Goal: Information Seeking & Learning: Learn about a topic

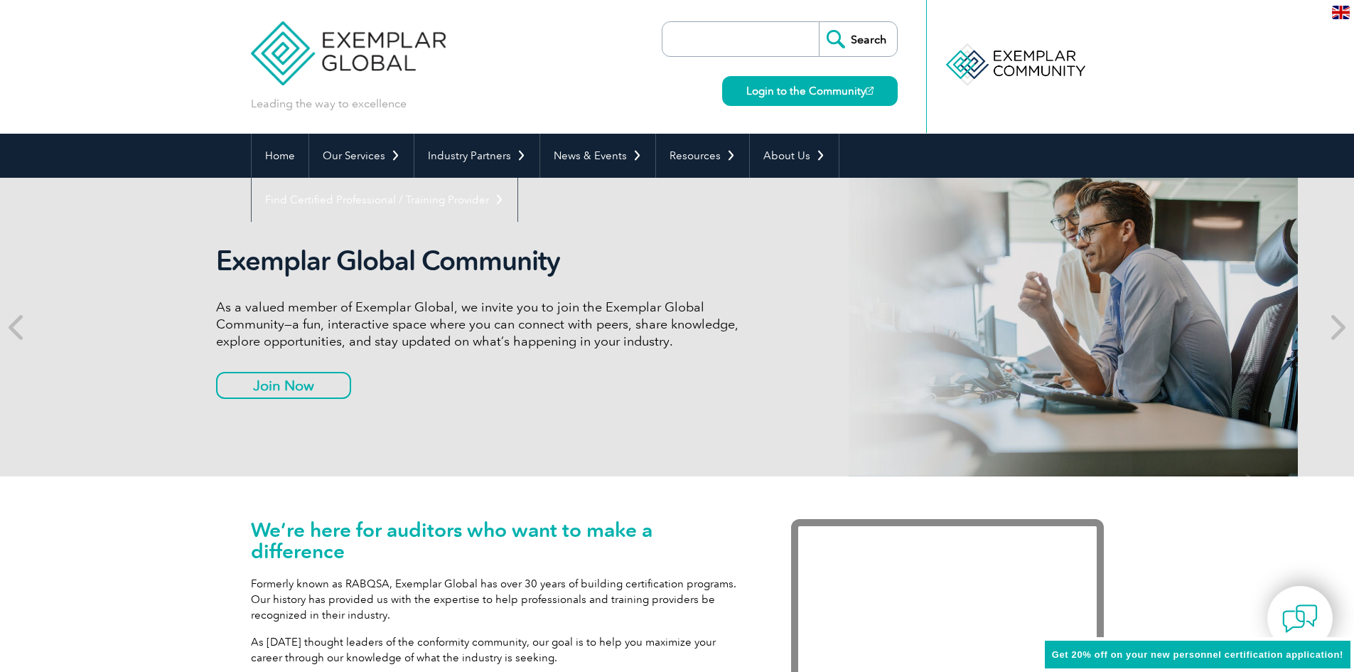
drag, startPoint x: 391, startPoint y: 304, endPoint x: 335, endPoint y: 316, distance: 57.4
click at [335, 316] on p "As a valued member of Exemplar Global, we invite you to join the Exemplar Globa…" at bounding box center [482, 324] width 533 height 51
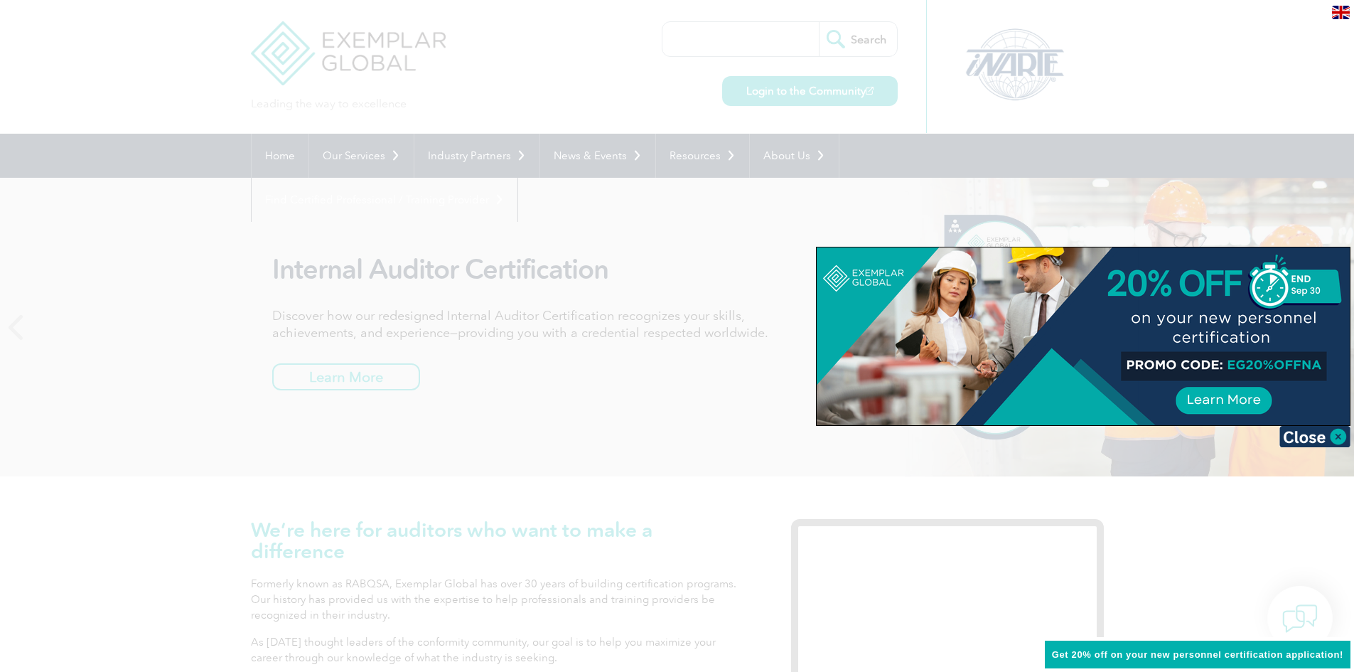
click at [587, 296] on div at bounding box center [677, 336] width 1354 height 672
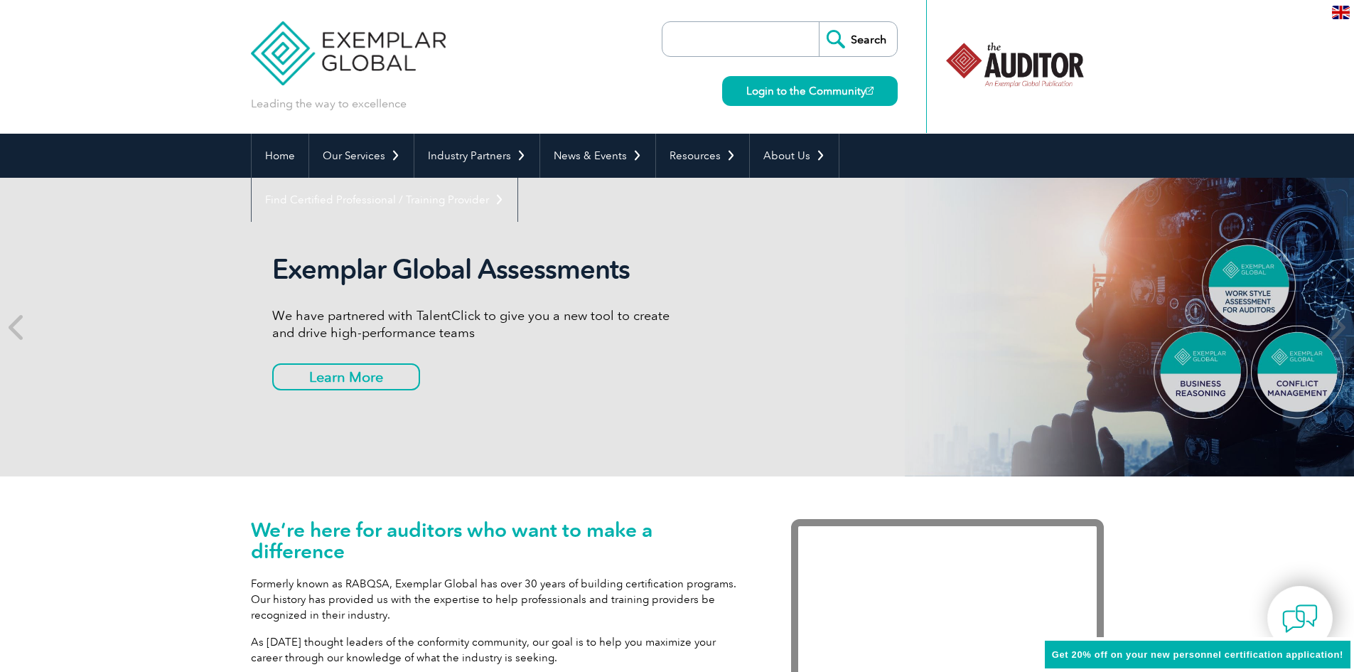
click at [708, 48] on input "search" at bounding box center [744, 39] width 149 height 34
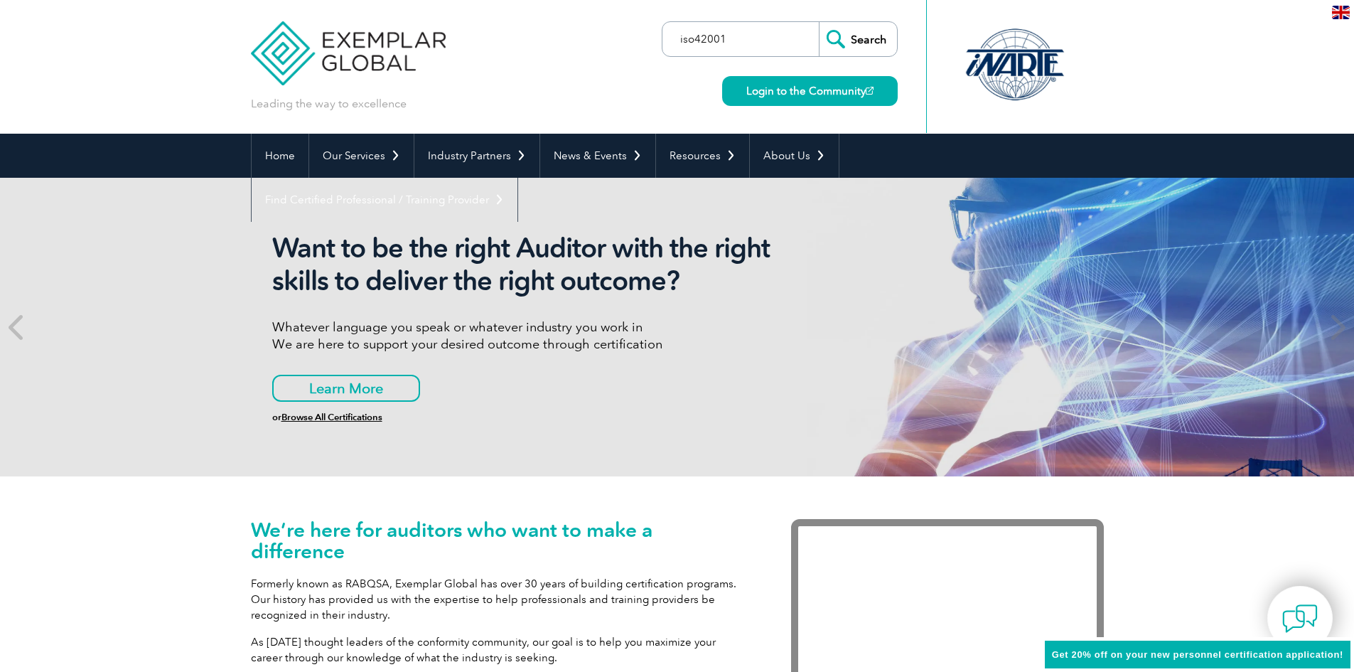
type input "iso42001"
click at [819, 22] on input "Search" at bounding box center [858, 39] width 78 height 34
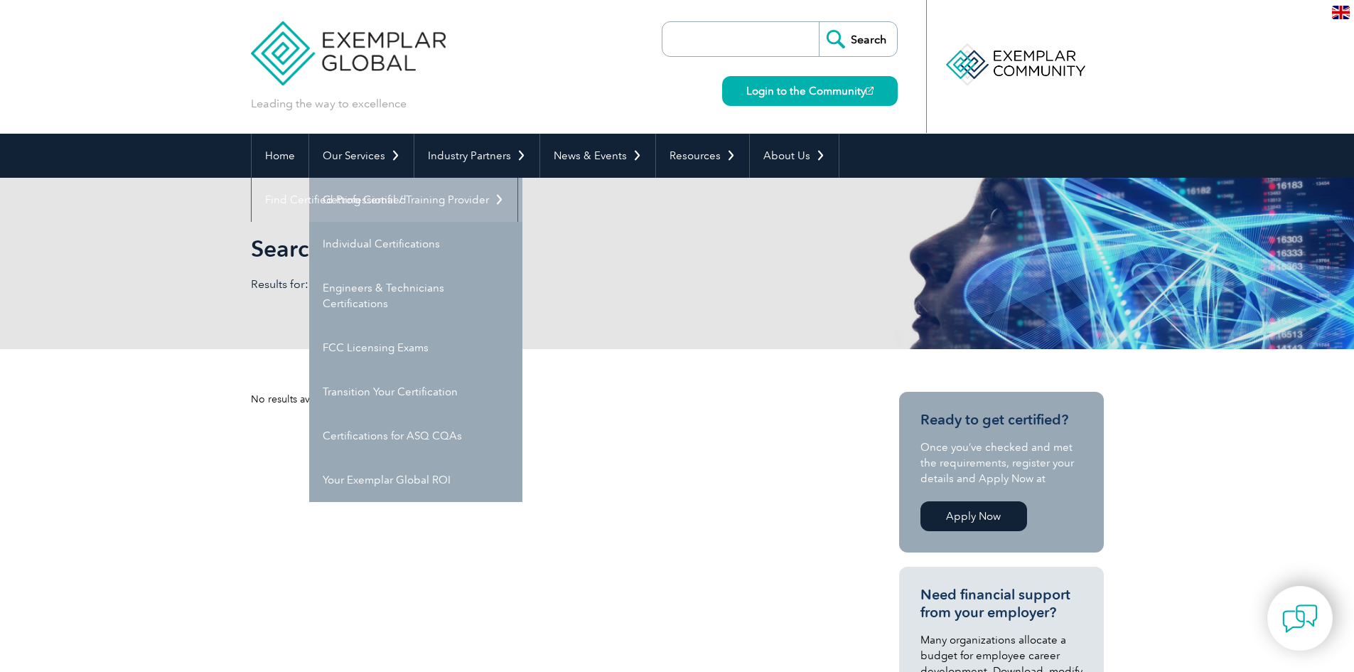
click at [374, 202] on link "Getting Certified" at bounding box center [415, 200] width 213 height 44
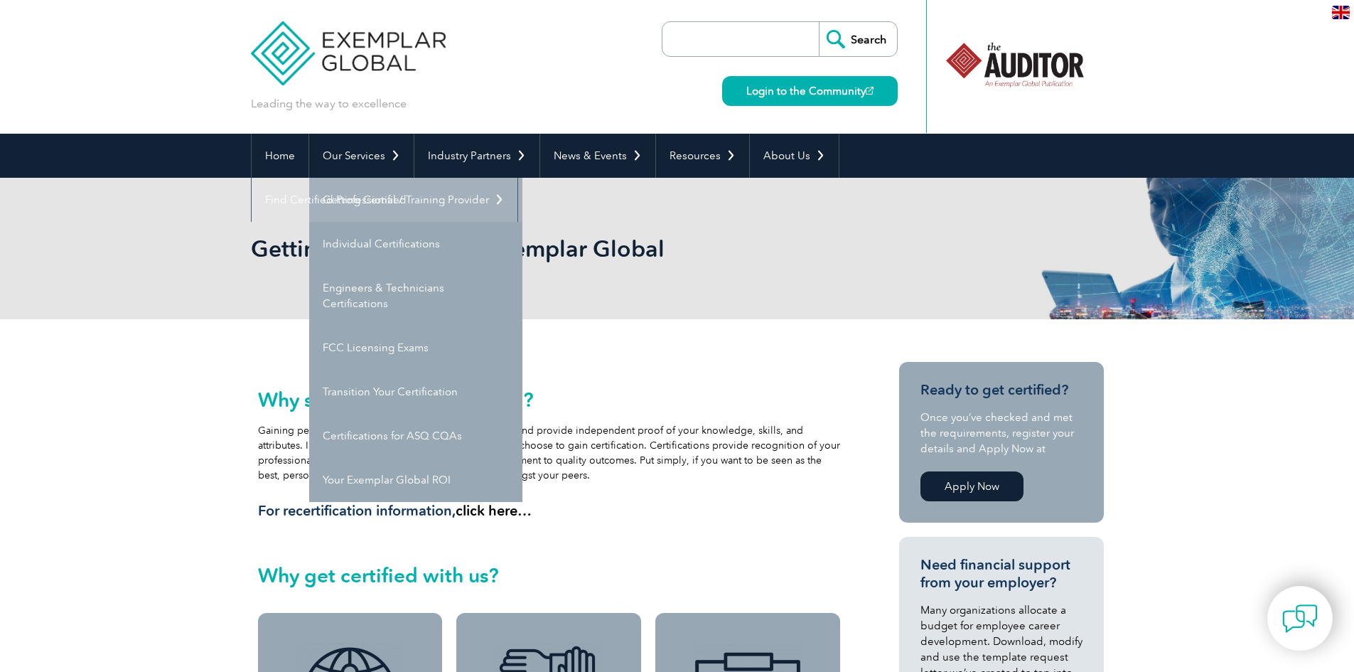
click at [385, 204] on link "Getting Certified" at bounding box center [415, 200] width 213 height 44
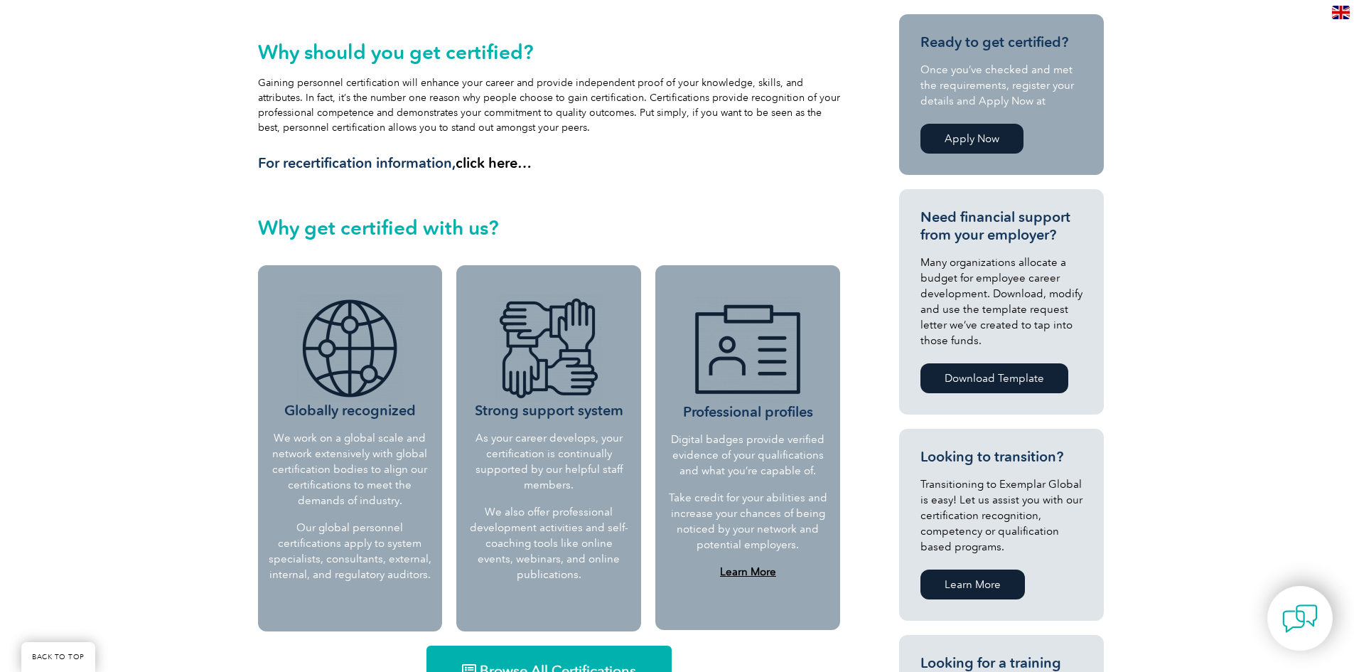
scroll to position [498, 0]
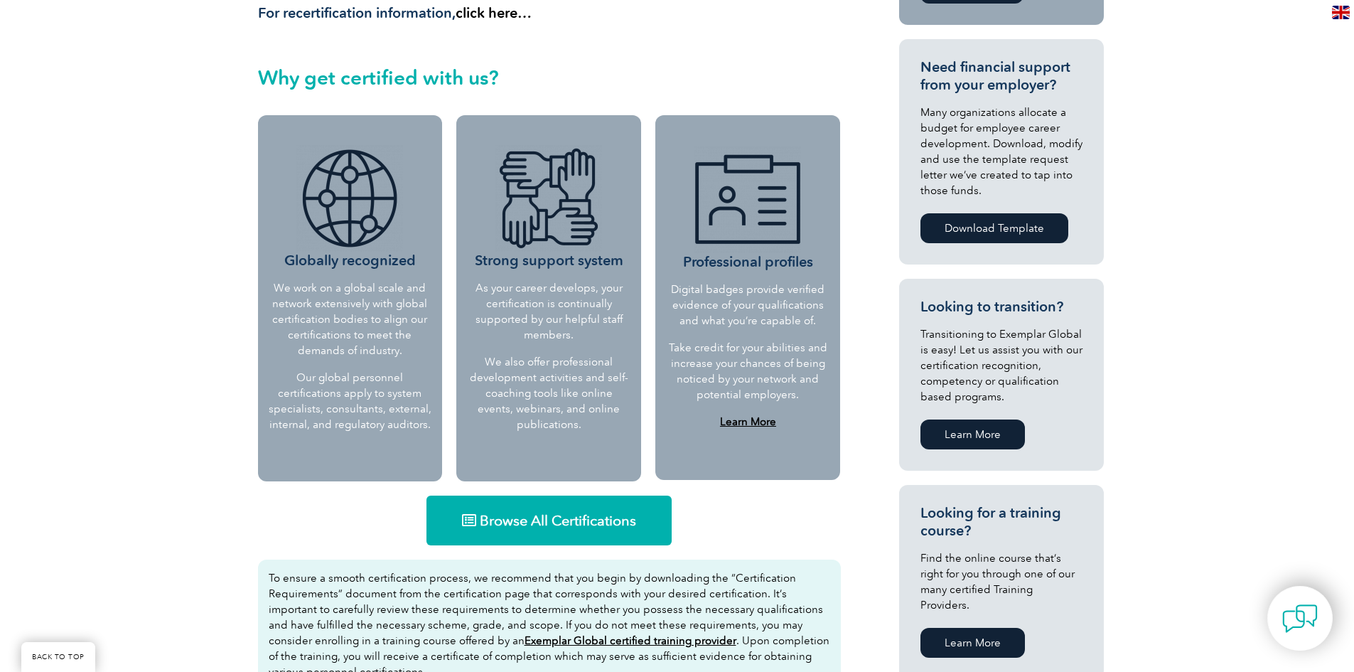
click at [574, 536] on link "Browse All Certifications" at bounding box center [548, 520] width 245 height 50
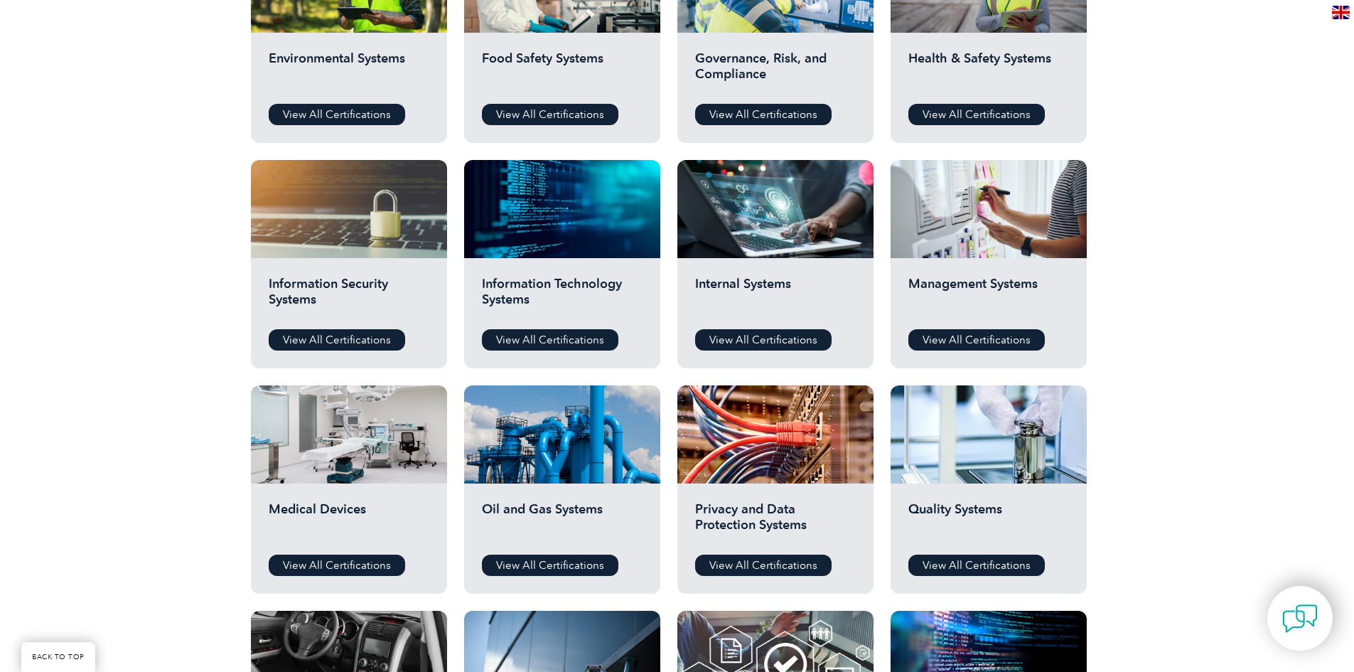
scroll to position [386, 0]
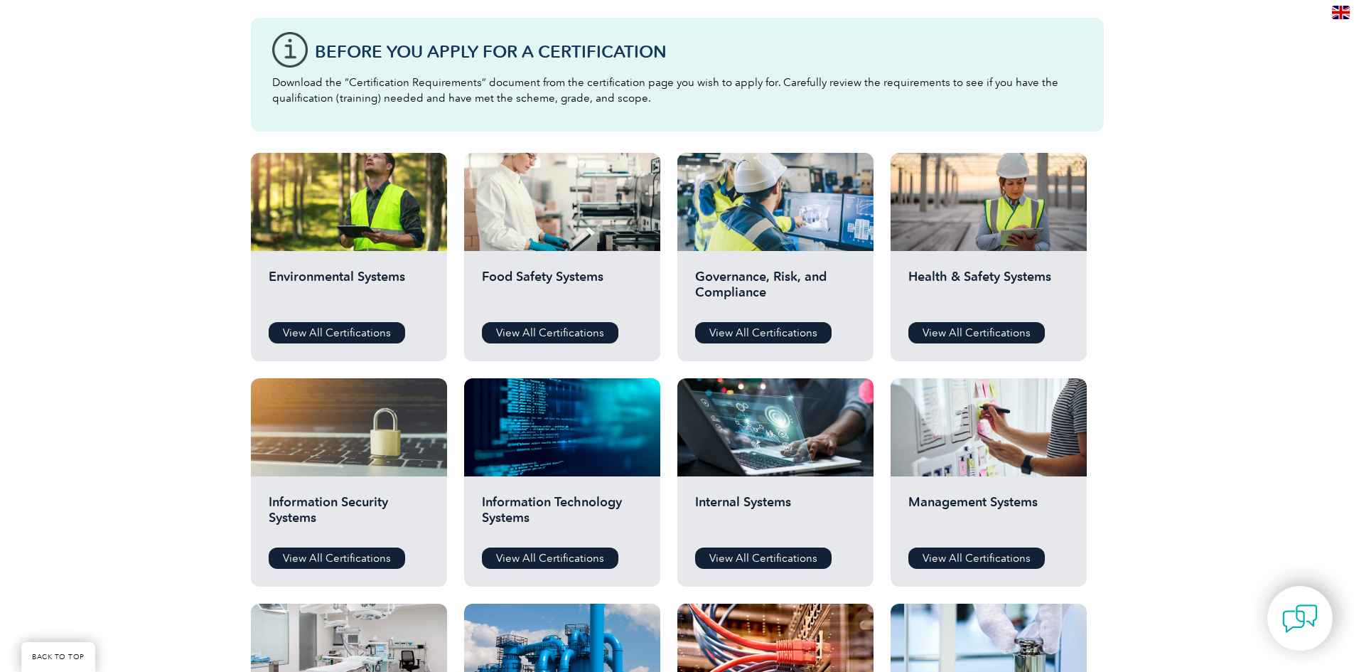
click at [751, 320] on div "Governance, Risk, and Compliance View All Certifications" at bounding box center [775, 306] width 196 height 110
click at [749, 330] on link "View All Certifications" at bounding box center [763, 332] width 136 height 21
click at [333, 560] on link "View All Certifications" at bounding box center [337, 557] width 136 height 21
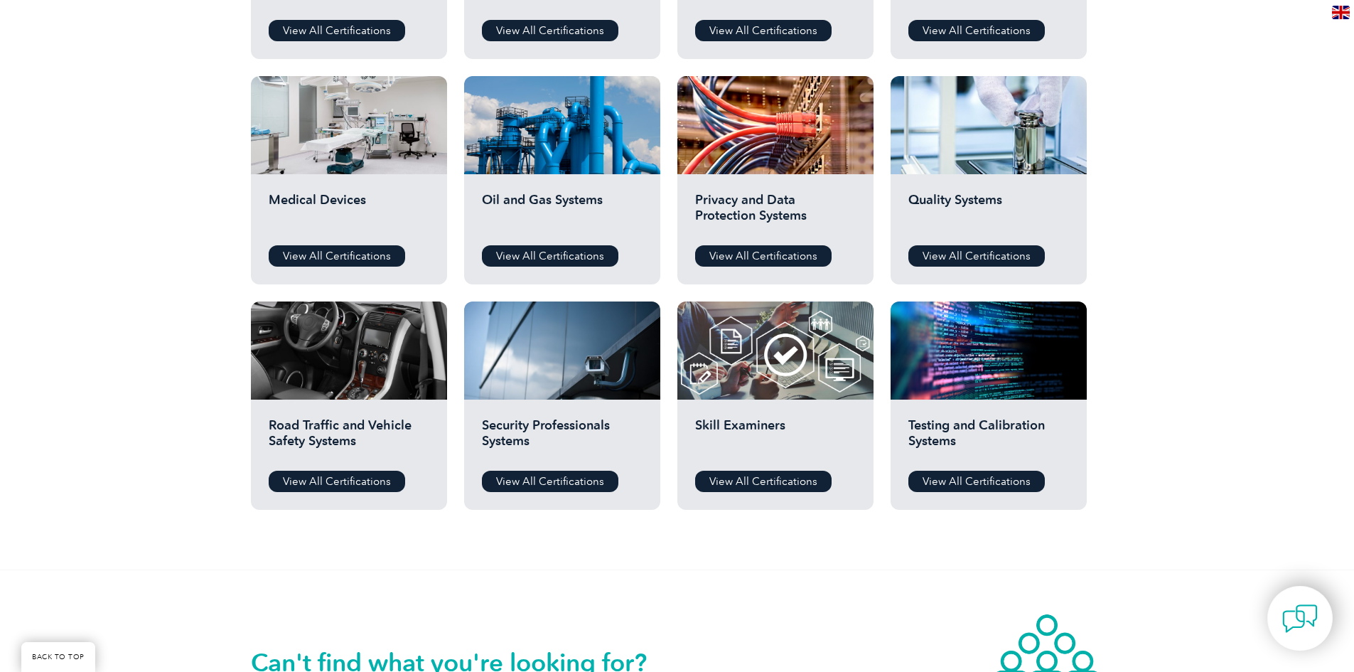
scroll to position [955, 0]
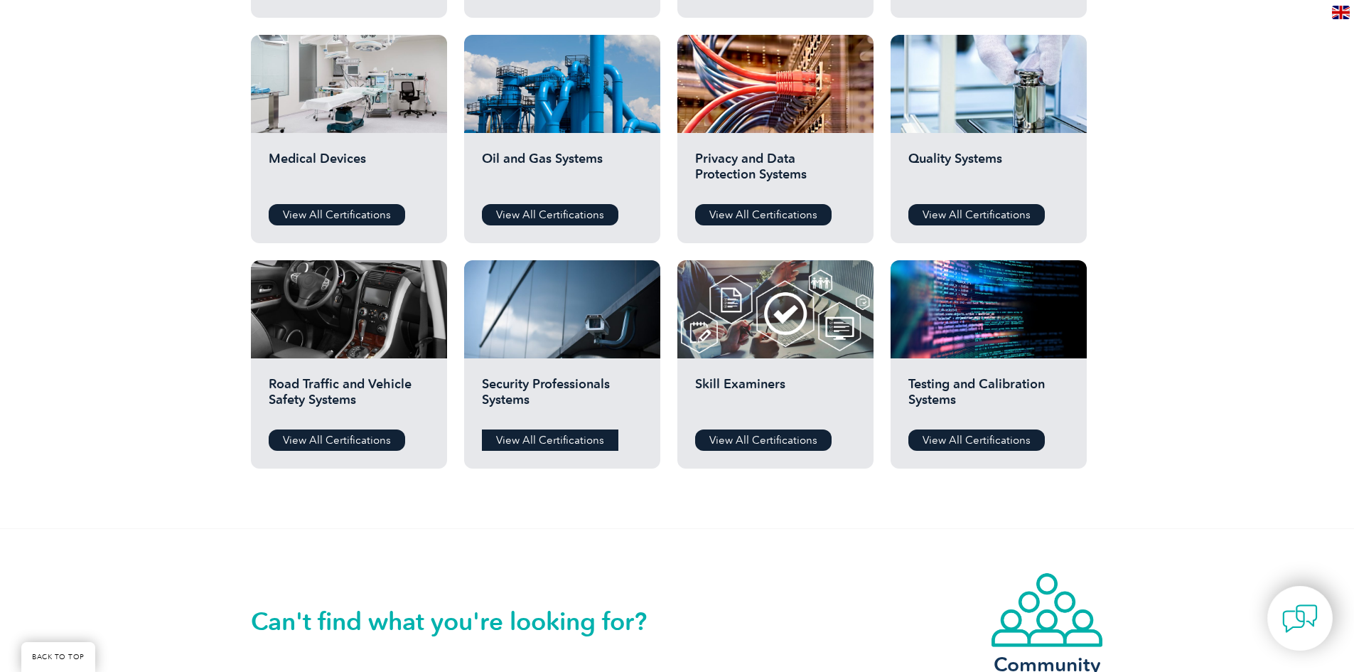
drag, startPoint x: 579, startPoint y: 442, endPoint x: 578, endPoint y: 450, distance: 7.9
click at [579, 443] on link "View All Certifications" at bounding box center [550, 439] width 136 height 21
click at [962, 441] on link "View All Certifications" at bounding box center [976, 439] width 136 height 21
click at [742, 220] on link "View All Certifications" at bounding box center [763, 214] width 136 height 21
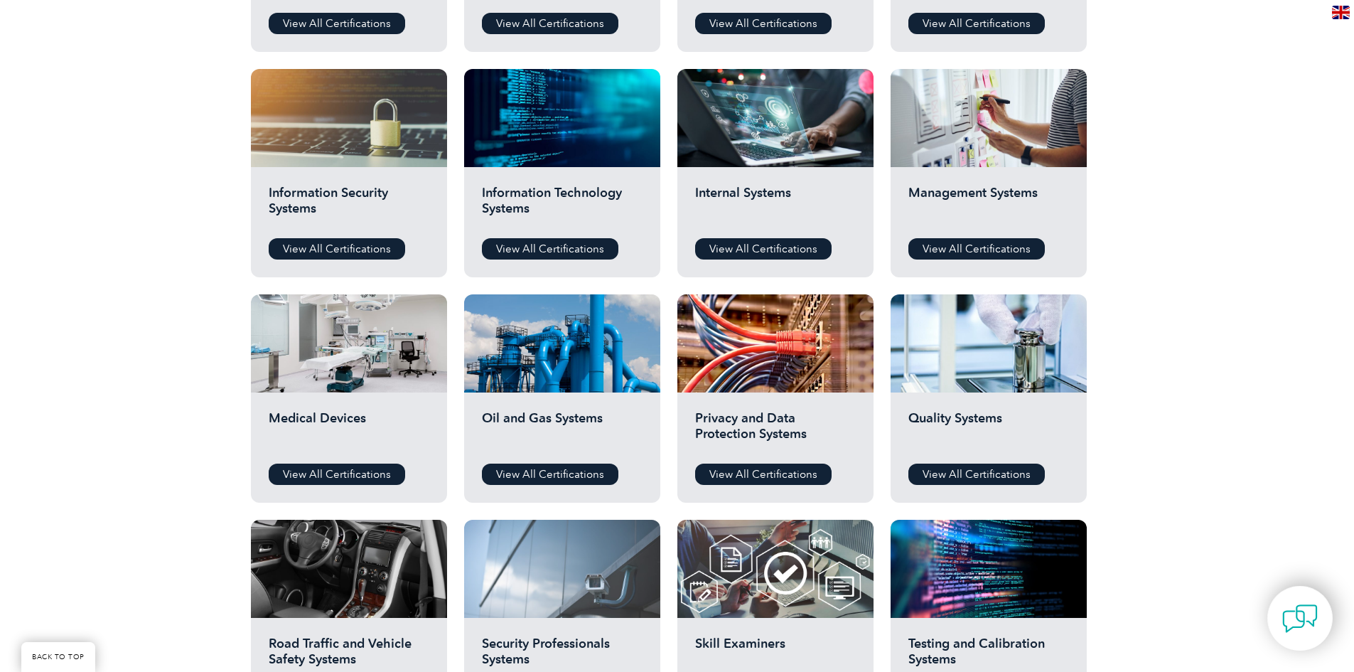
scroll to position [670, 0]
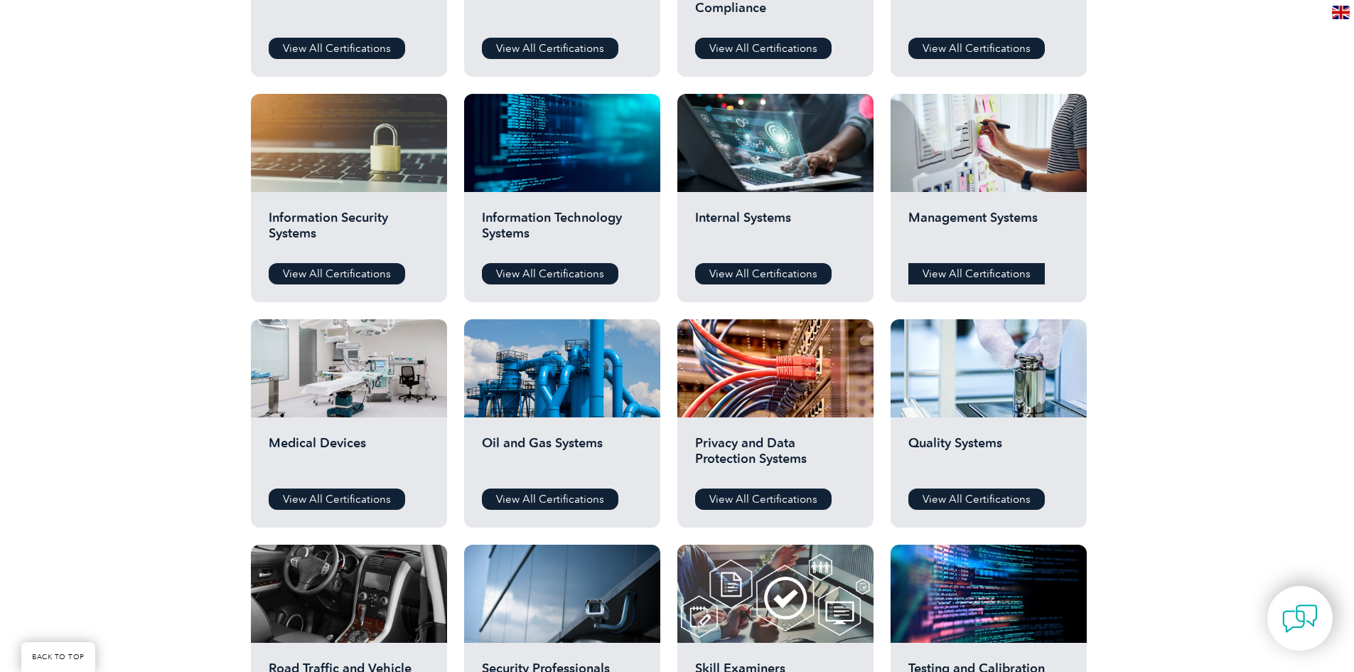
click at [999, 268] on link "View All Certifications" at bounding box center [976, 273] width 136 height 21
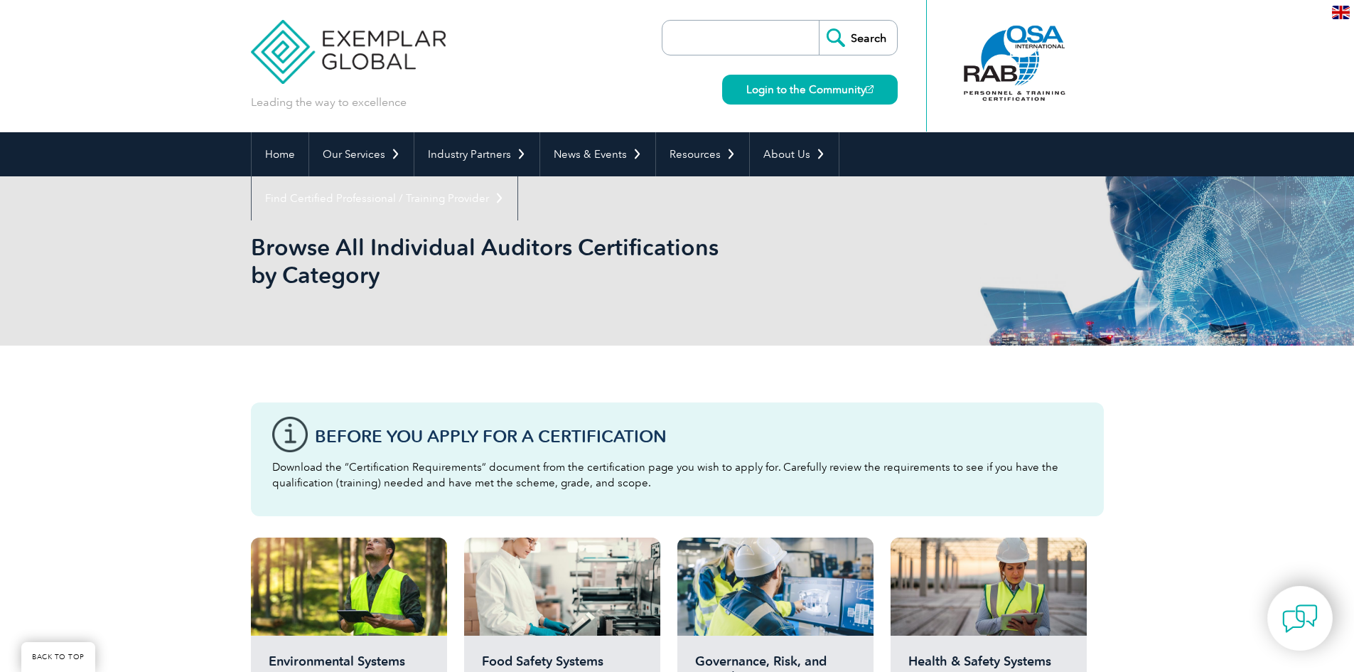
scroll to position [0, 0]
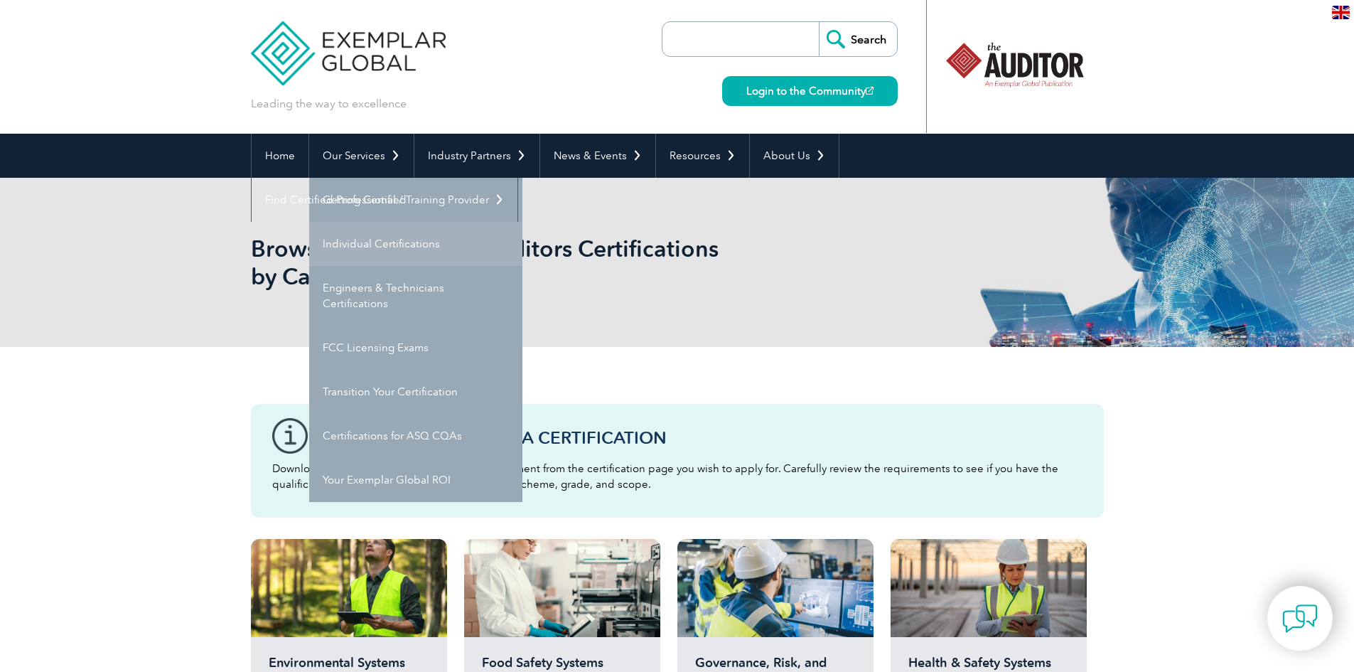
click at [392, 242] on link "Individual Certifications" at bounding box center [415, 244] width 213 height 44
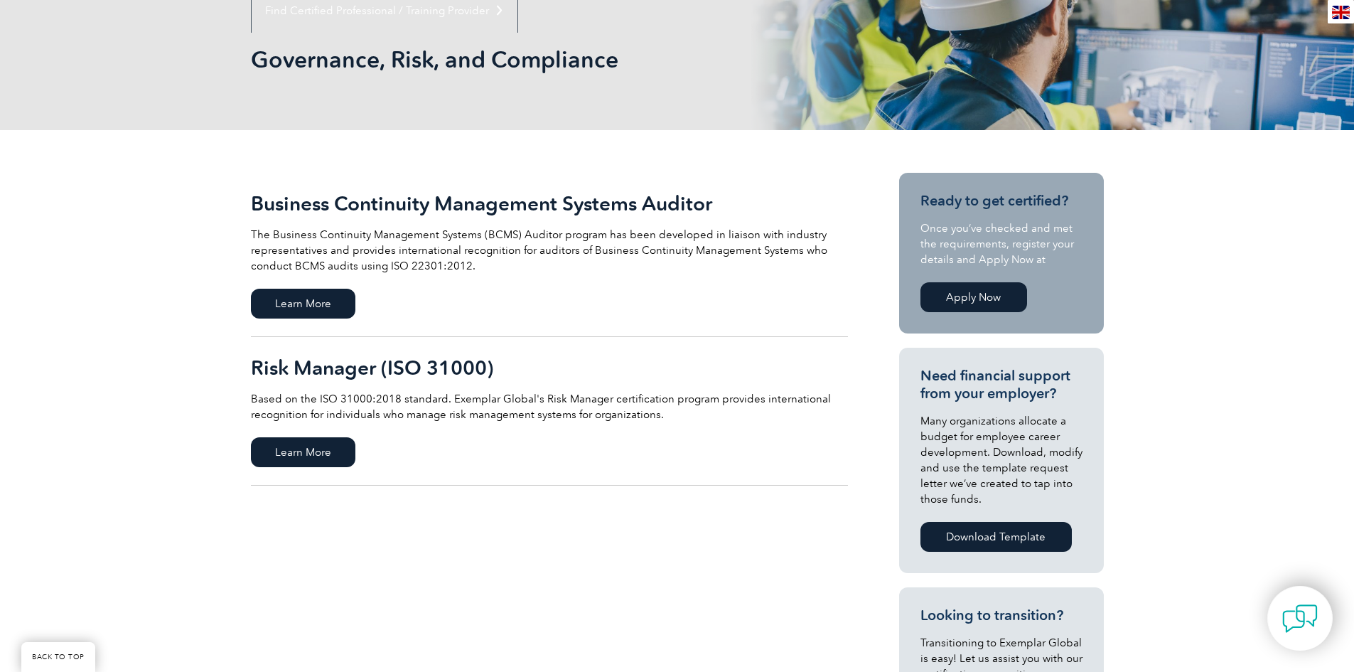
scroll to position [284, 0]
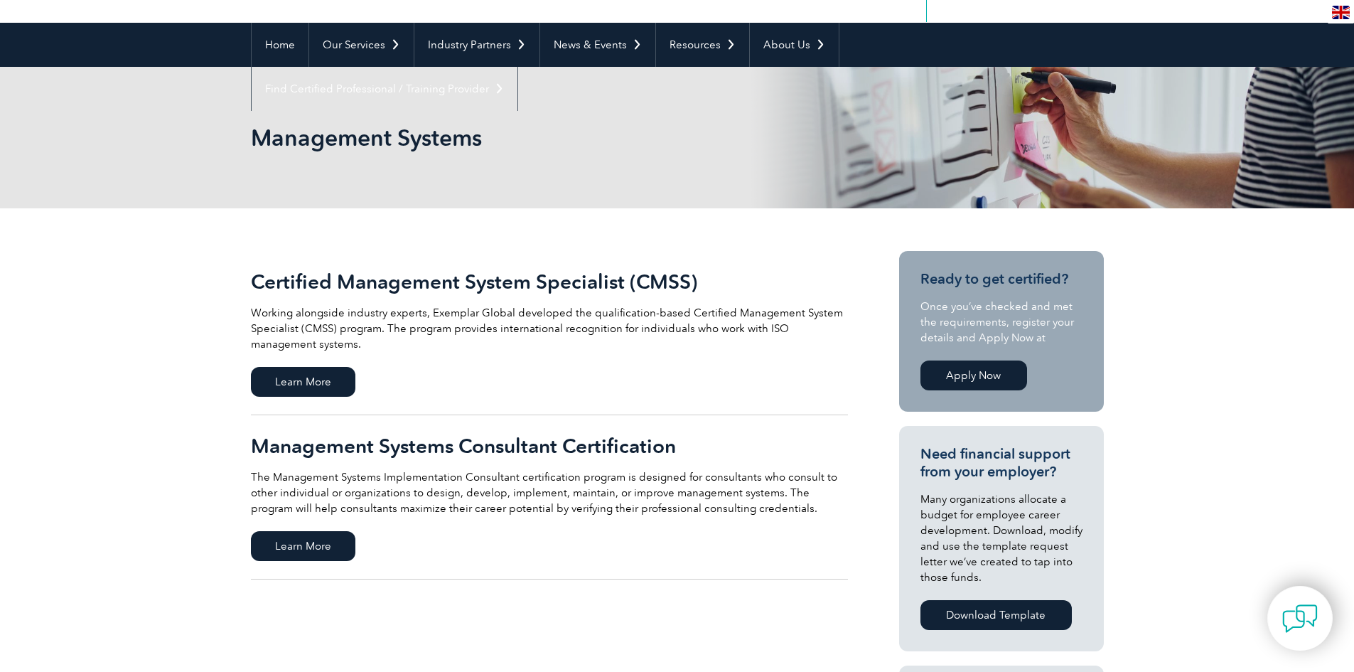
scroll to position [142, 0]
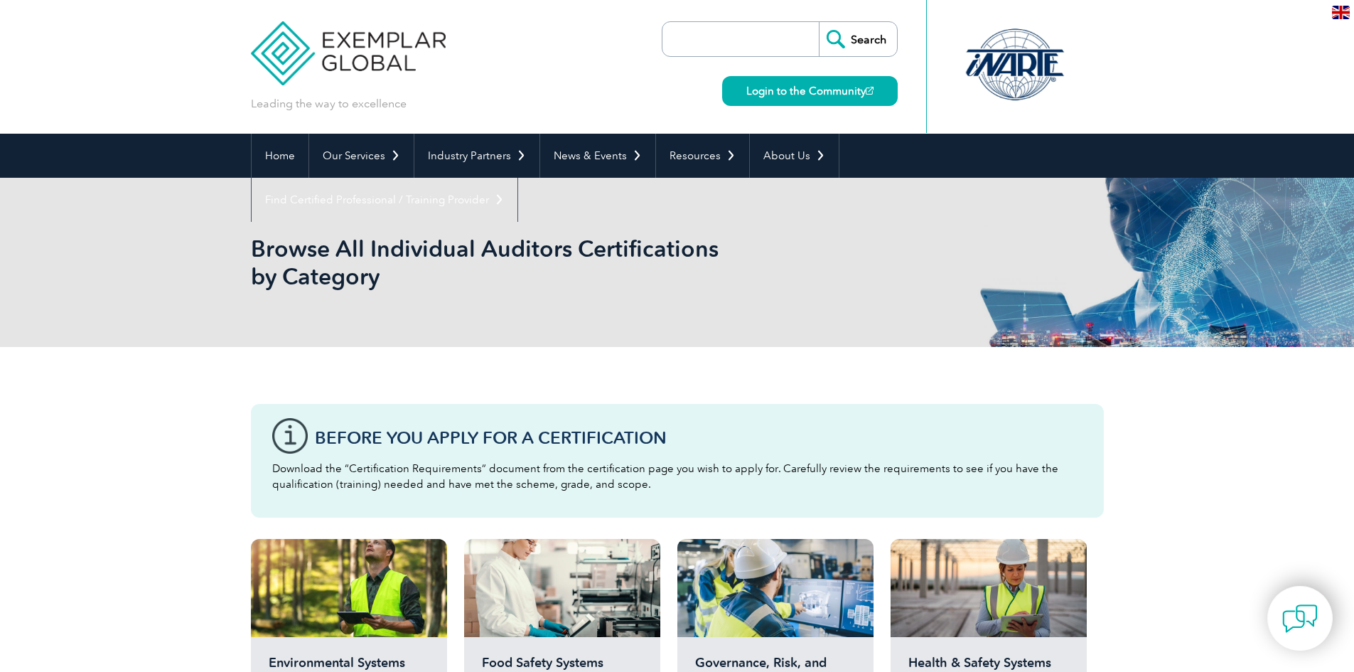
scroll to position [426, 0]
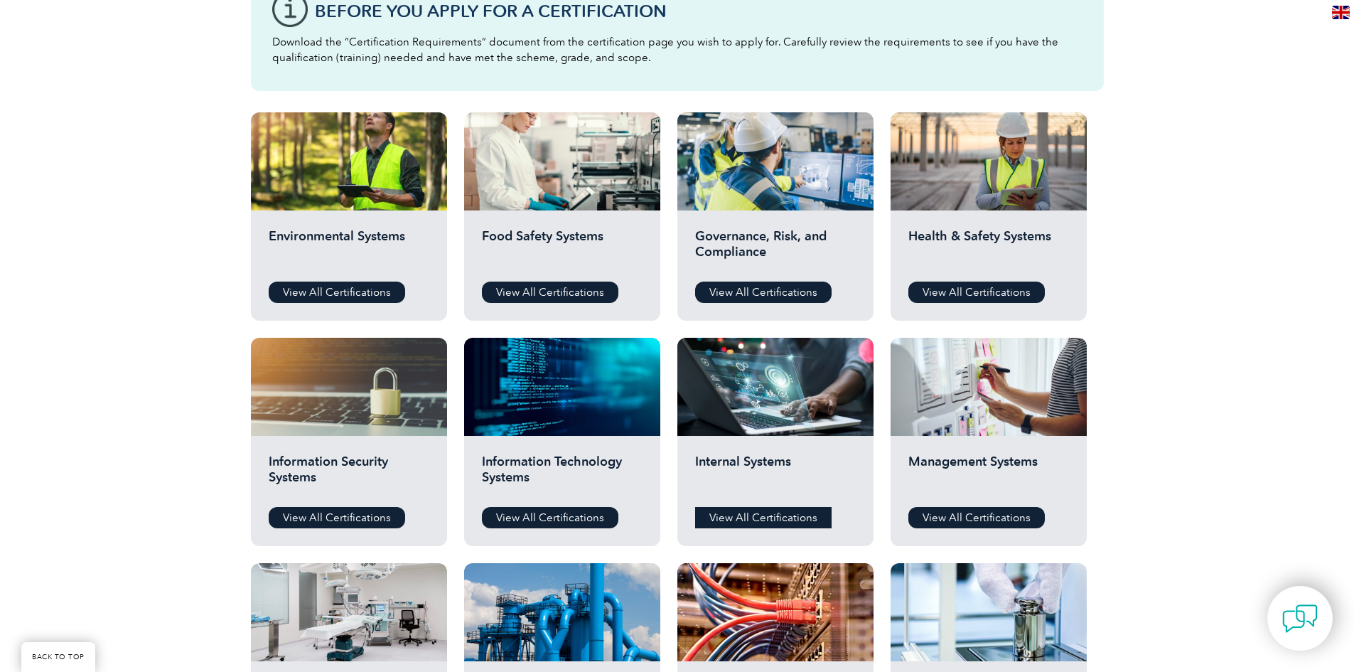
click at [731, 513] on link "View All Certifications" at bounding box center [763, 517] width 136 height 21
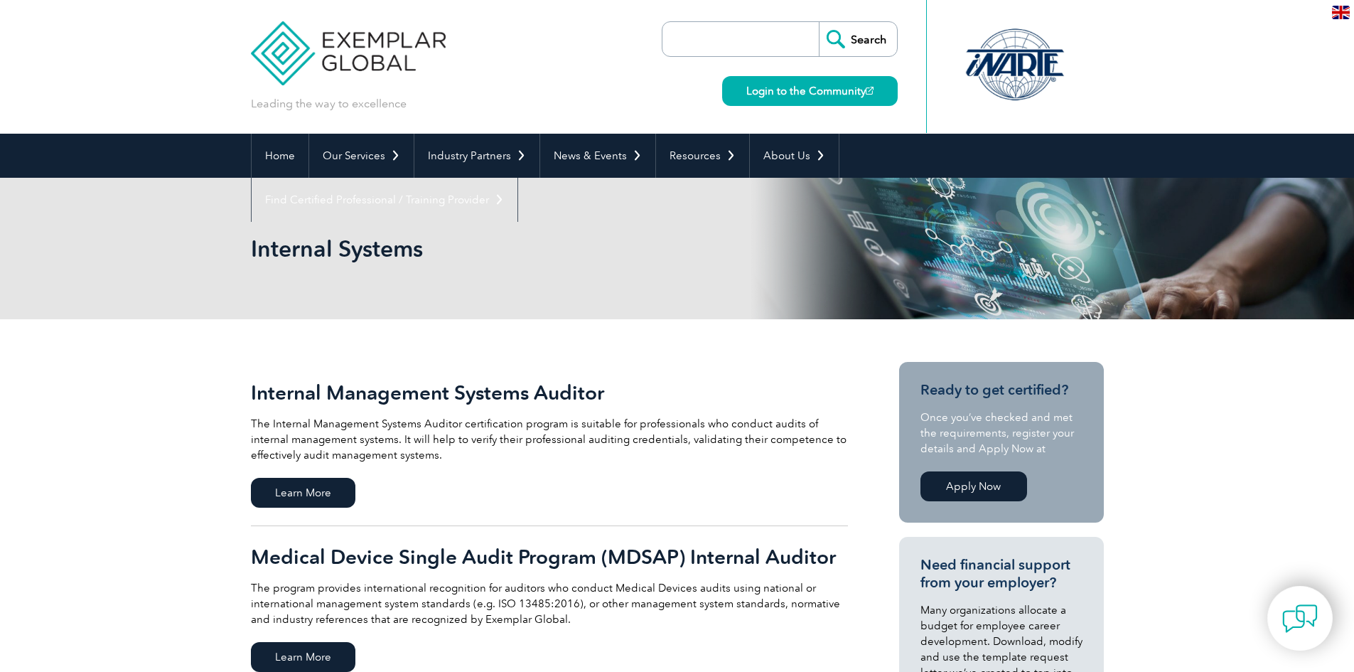
click at [695, 38] on input "search" at bounding box center [744, 39] width 149 height 34
type input "Artificial"
click at [819, 22] on input "Search" at bounding box center [858, 39] width 78 height 34
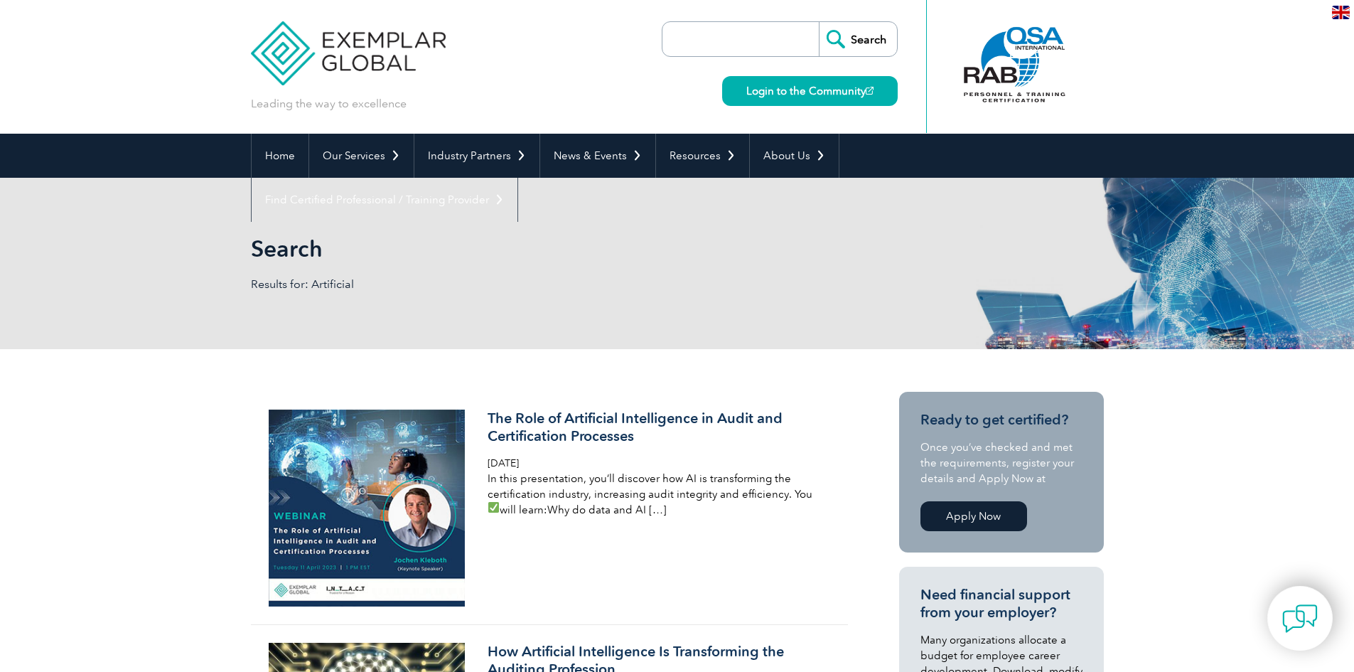
click at [969, 524] on link "Apply Now" at bounding box center [973, 516] width 107 height 30
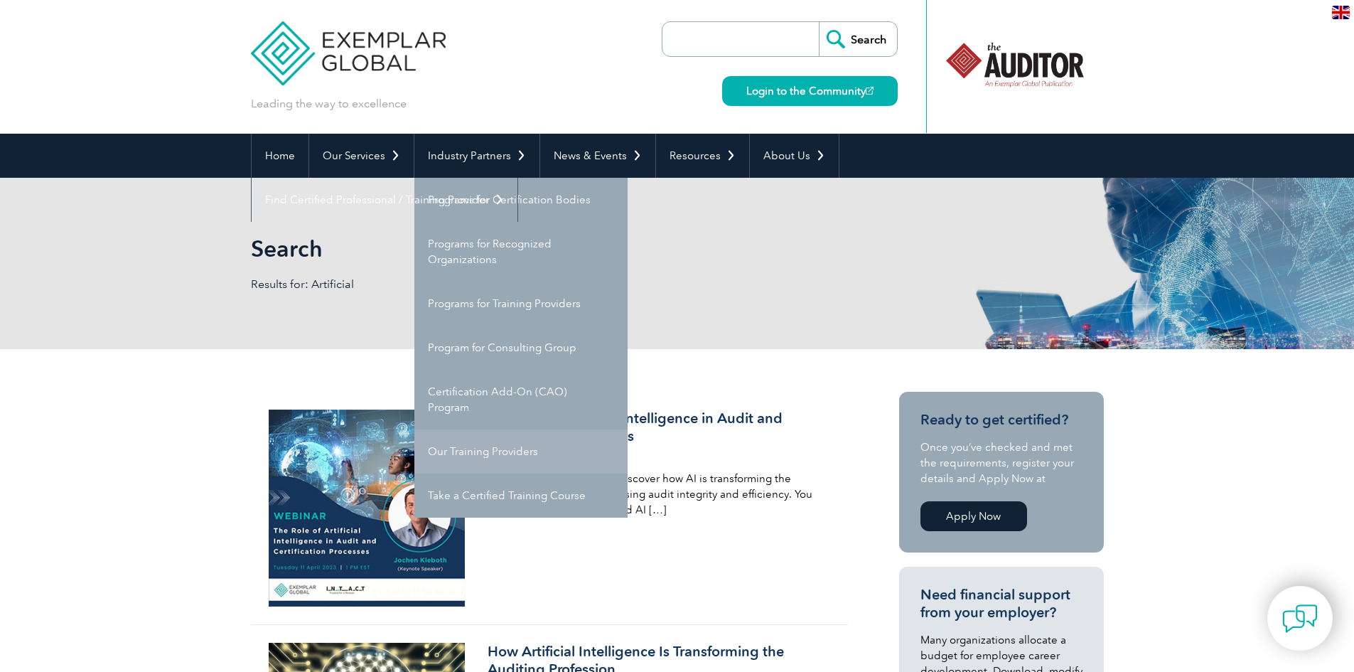
click at [470, 445] on link "Our Training Providers" at bounding box center [520, 451] width 213 height 44
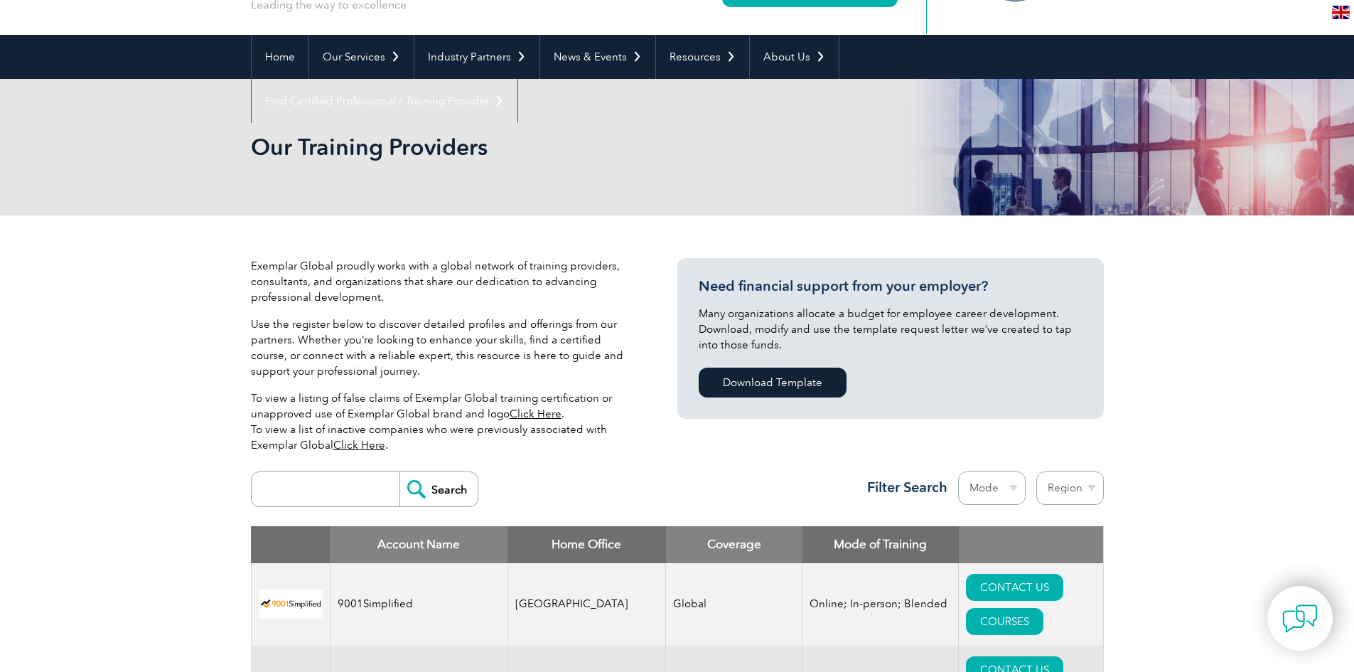
scroll to position [213, 0]
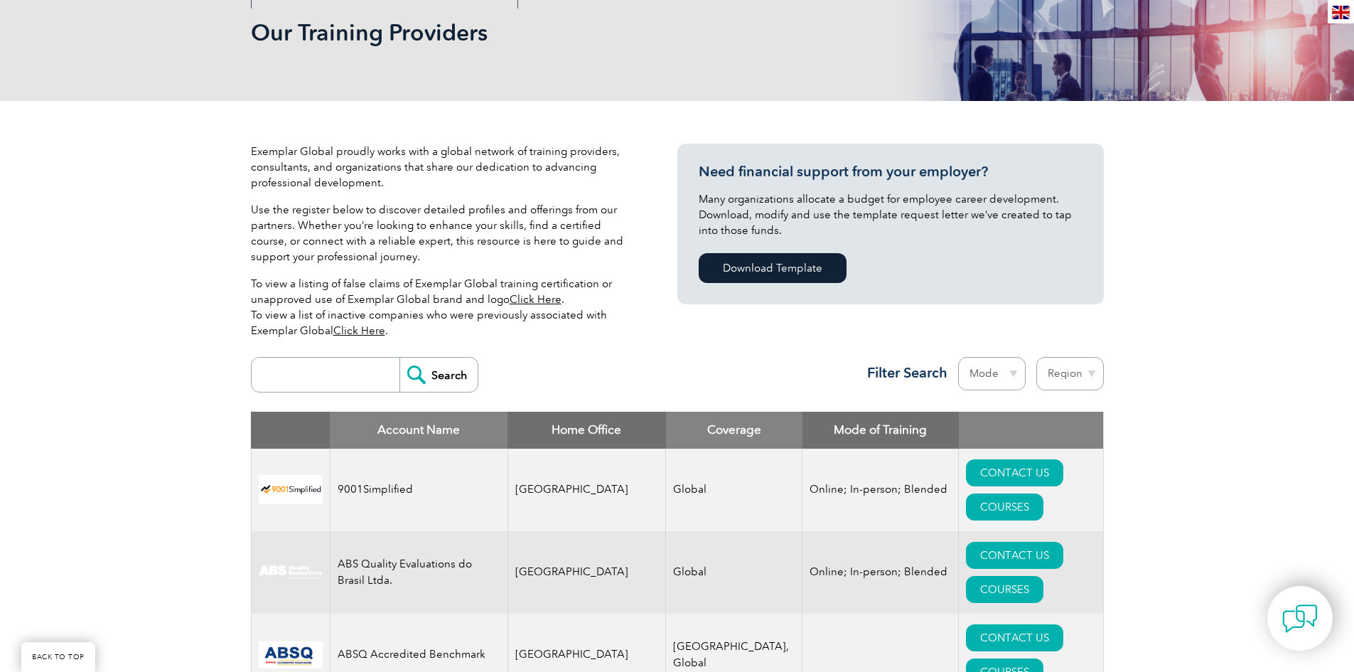
click at [339, 378] on input "search" at bounding box center [329, 375] width 141 height 34
type input "info"
click at [399, 358] on input "Search" at bounding box center [438, 375] width 78 height 34
